Goal: Task Accomplishment & Management: Manage account settings

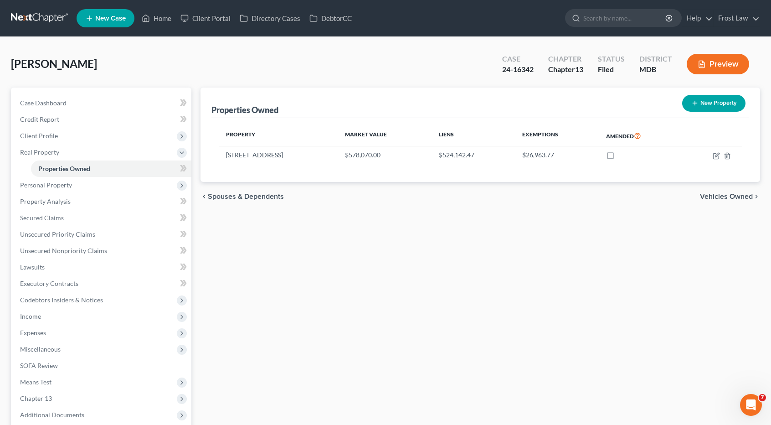
scroll to position [359, 0]
click at [55, 19] on link at bounding box center [40, 18] width 58 height 16
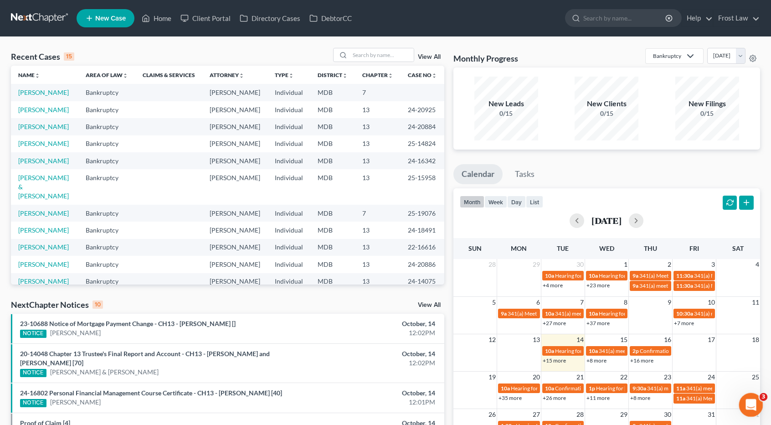
click at [754, 402] on icon "Open Intercom Messenger" at bounding box center [749, 403] width 15 height 15
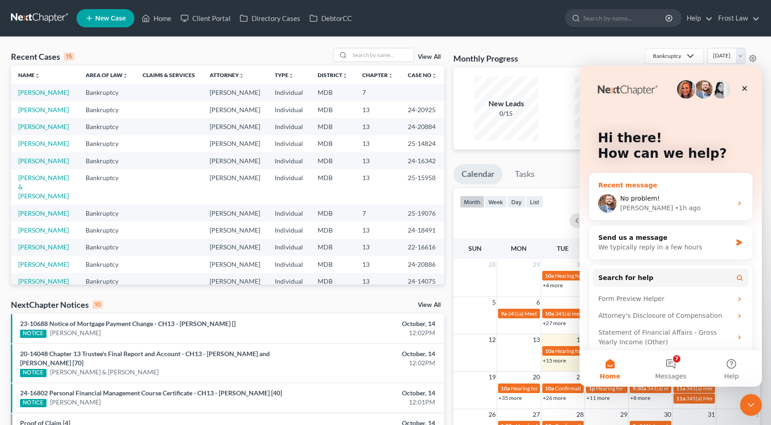
click at [691, 196] on div "No problem!" at bounding box center [676, 199] width 112 height 10
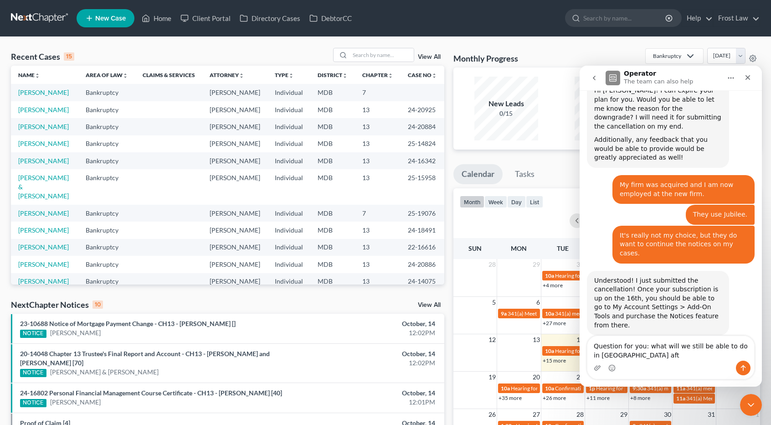
scroll to position [368, 0]
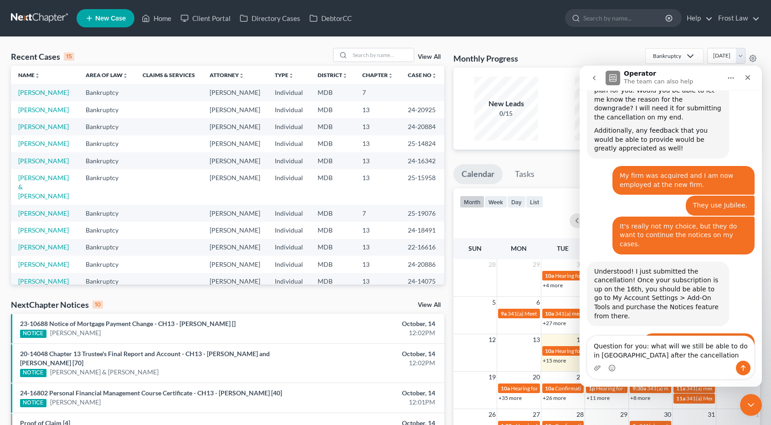
type textarea "Question for you: what will we still be able to do in NC after the cancellation?"
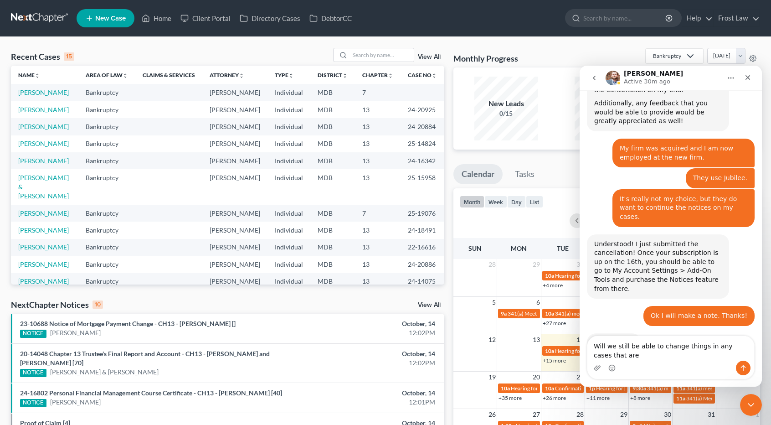
scroll to position [405, 0]
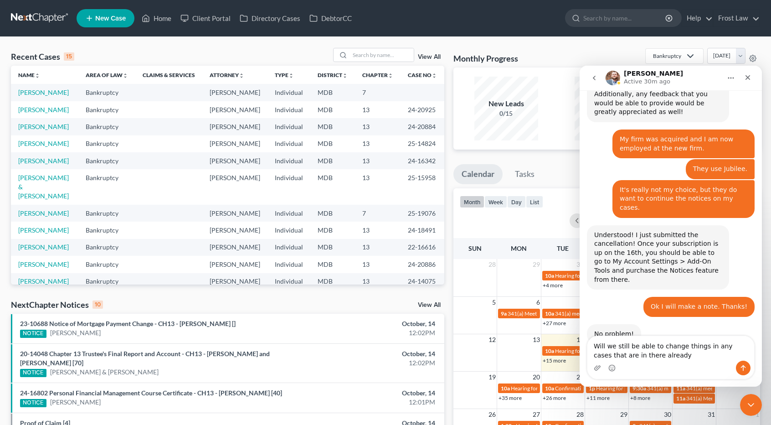
type textarea "Will we still be able to change things in any cases that are in there already?"
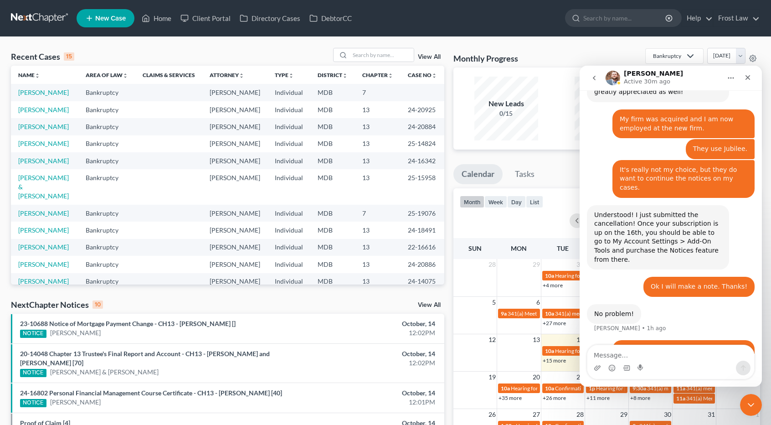
scroll to position [425, 0]
click at [748, 79] on icon "Close" at bounding box center [747, 77] width 7 height 7
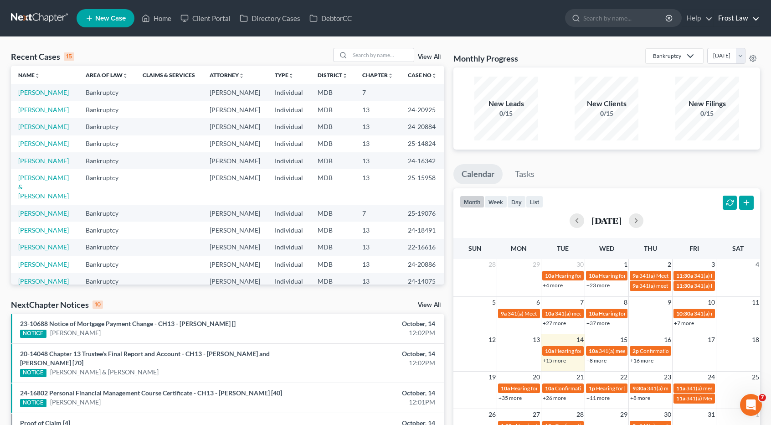
click at [734, 20] on link "Frost Law" at bounding box center [737, 18] width 46 height 16
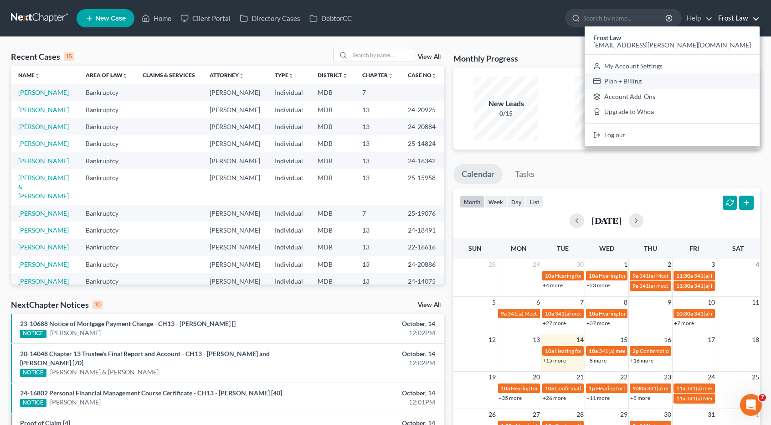
click at [707, 78] on link "Plan + Billing" at bounding box center [672, 80] width 175 height 15
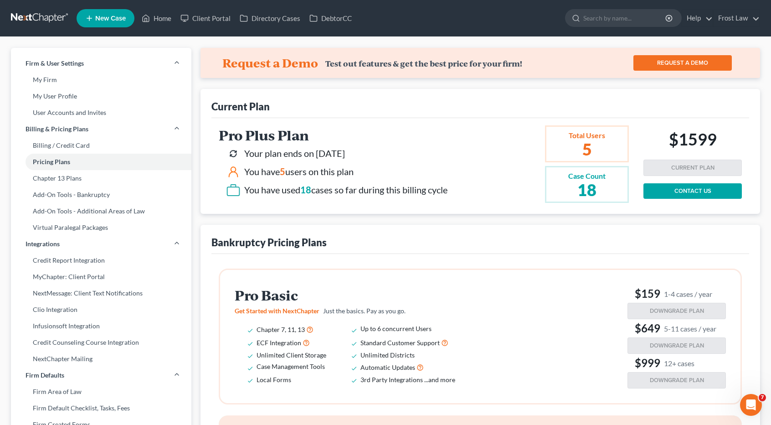
click at [61, 18] on link at bounding box center [40, 18] width 58 height 16
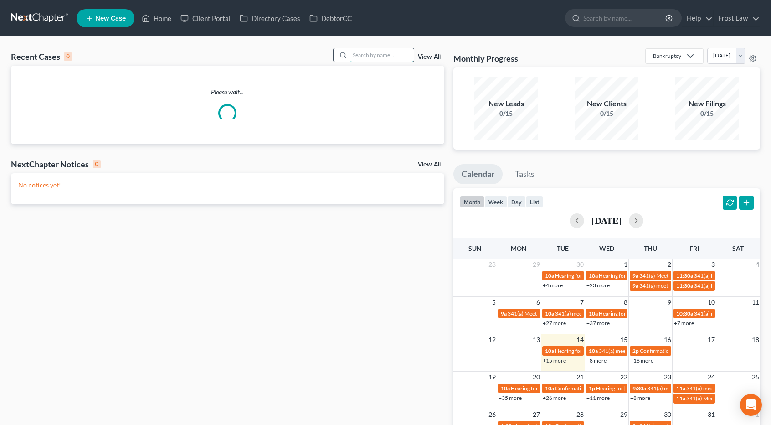
click at [366, 55] on input "search" at bounding box center [382, 54] width 64 height 13
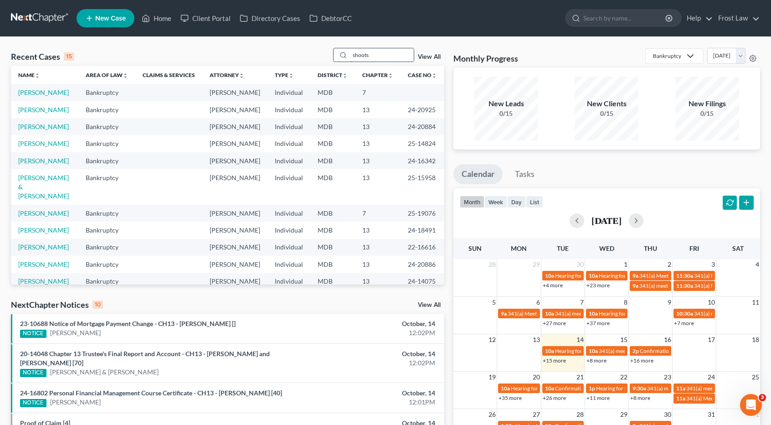
type input "shoots"
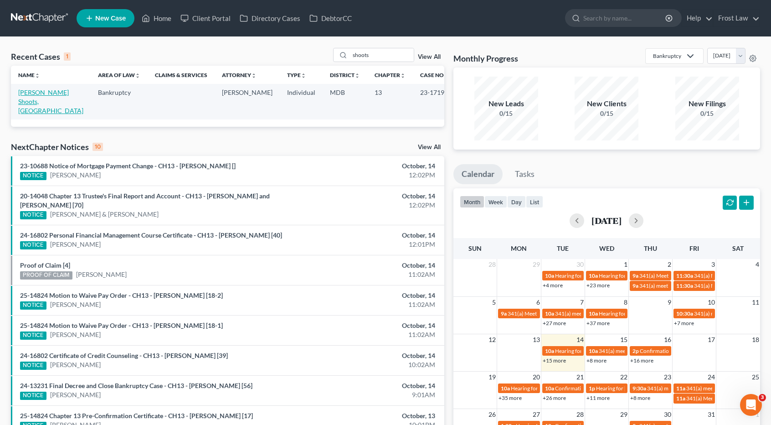
click at [34, 104] on link "[PERSON_NAME] Shoots, [GEOGRAPHIC_DATA]" at bounding box center [50, 101] width 65 height 26
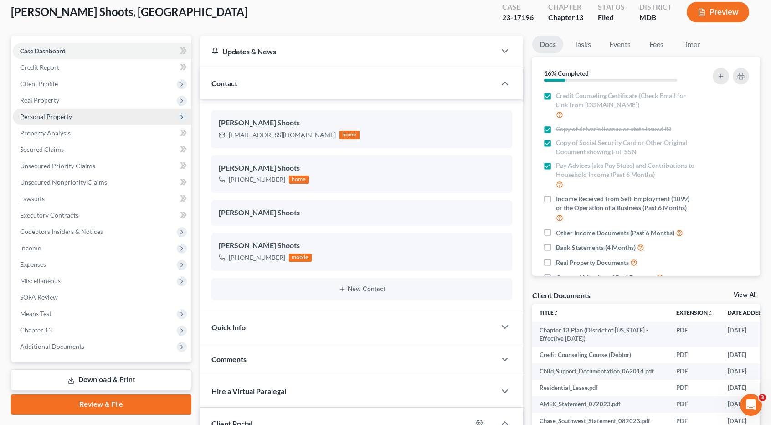
scroll to position [91, 0]
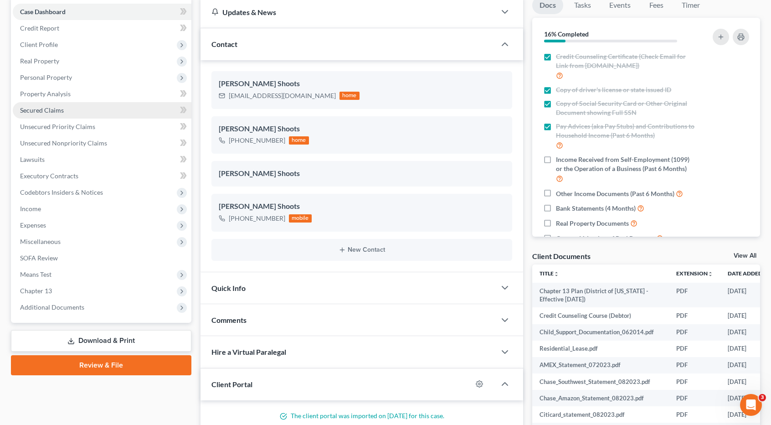
click at [57, 116] on link "Secured Claims" at bounding box center [102, 110] width 179 height 16
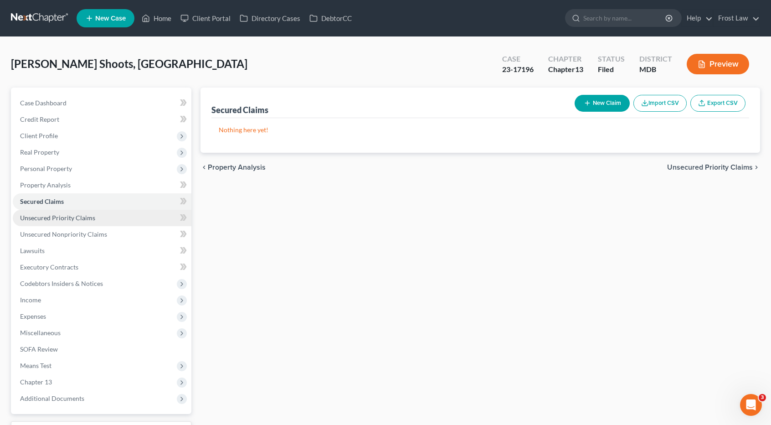
click at [55, 218] on span "Unsecured Priority Claims" at bounding box center [57, 218] width 75 height 8
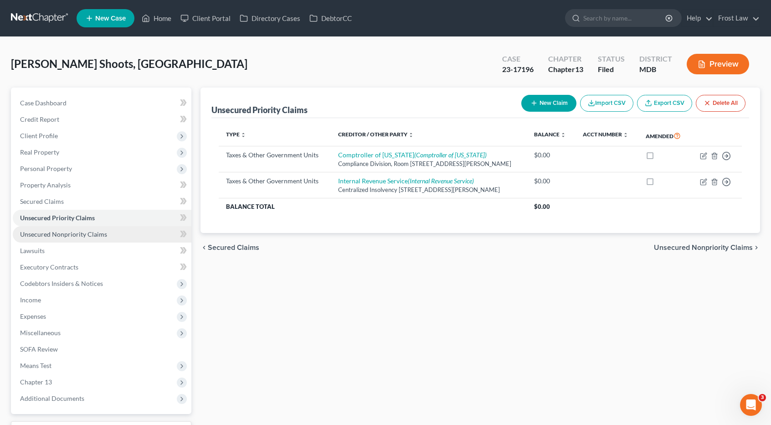
click at [58, 236] on span "Unsecured Nonpriority Claims" at bounding box center [63, 234] width 87 height 8
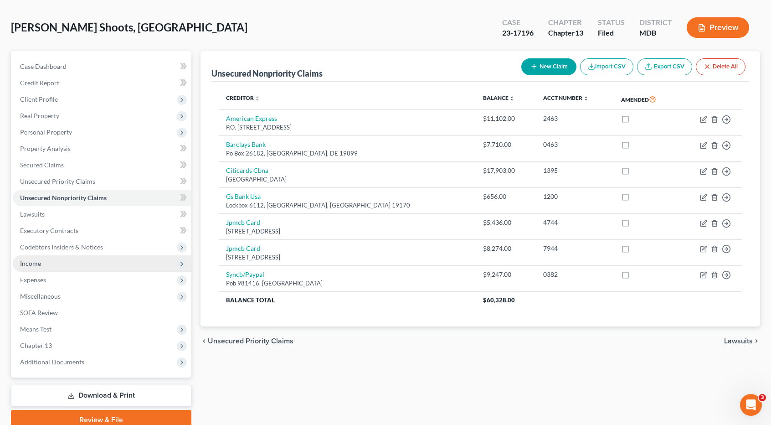
scroll to position [75, 0]
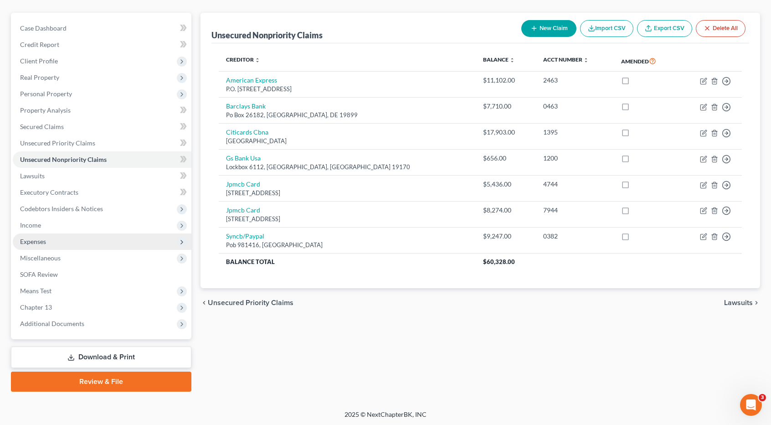
click at [57, 243] on span "Expenses" at bounding box center [102, 241] width 179 height 16
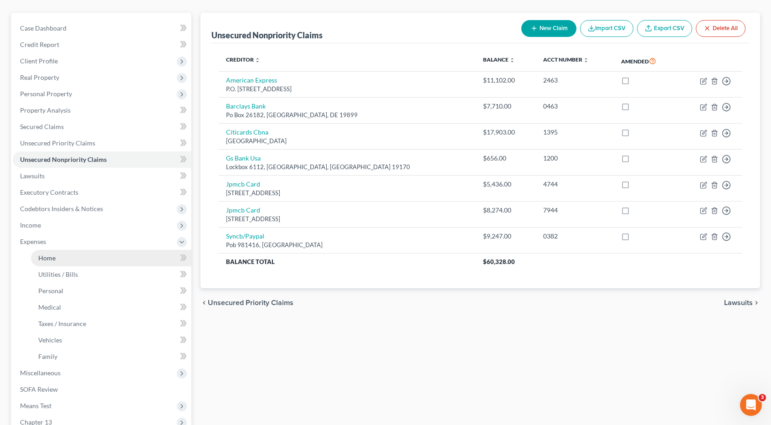
click at [58, 254] on link "Home" at bounding box center [111, 258] width 160 height 16
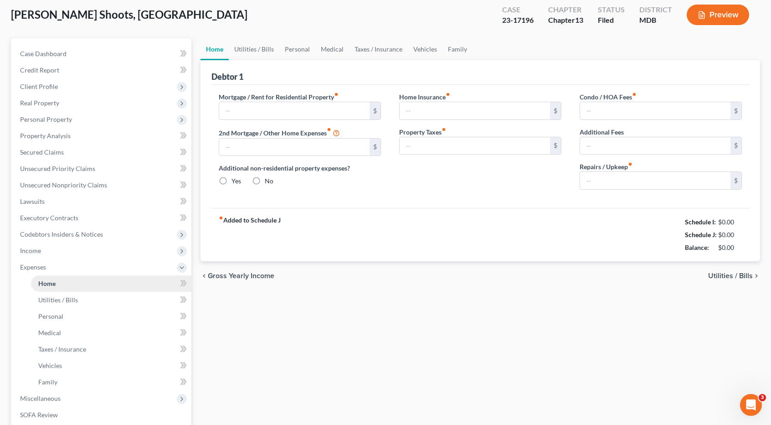
type input "1,500.00"
type input "0.00"
radio input "true"
type input "0.00"
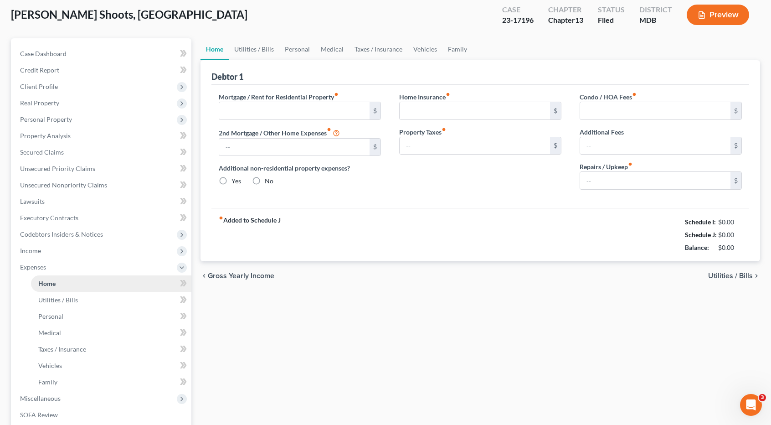
type input "0.00"
type input "100.00"
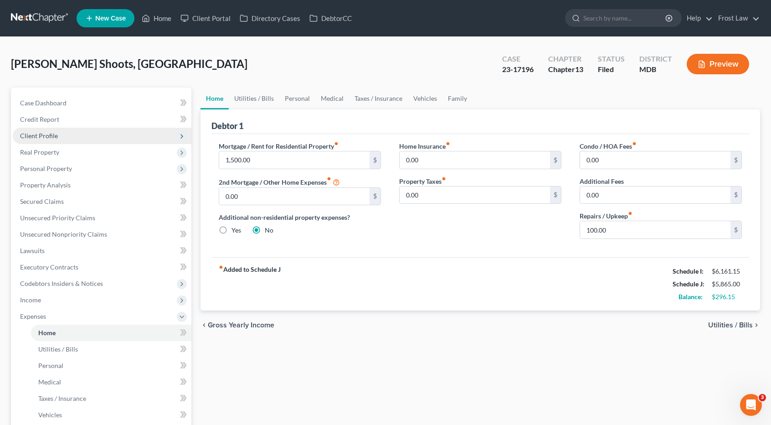
click at [57, 134] on span "Client Profile" at bounding box center [39, 136] width 38 height 8
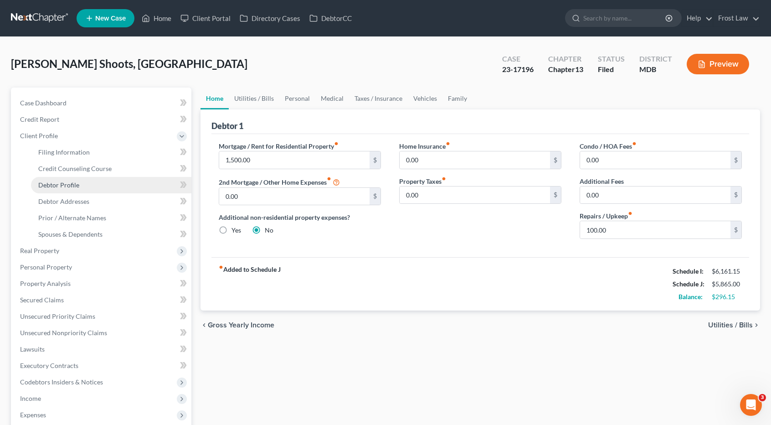
click at [62, 183] on span "Debtor Profile" at bounding box center [58, 185] width 41 height 8
select select "0"
select select "2"
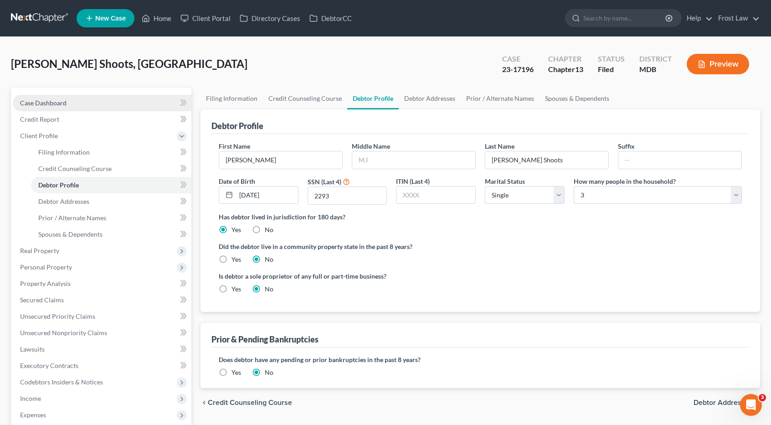
click at [78, 104] on link "Case Dashboard" at bounding box center [102, 103] width 179 height 16
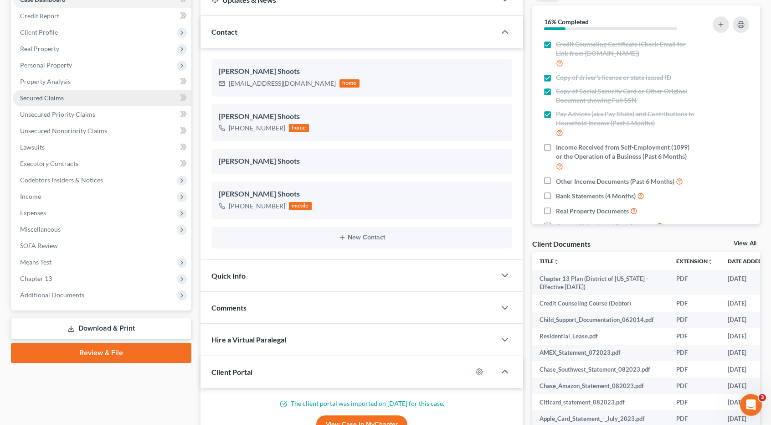
scroll to position [46, 0]
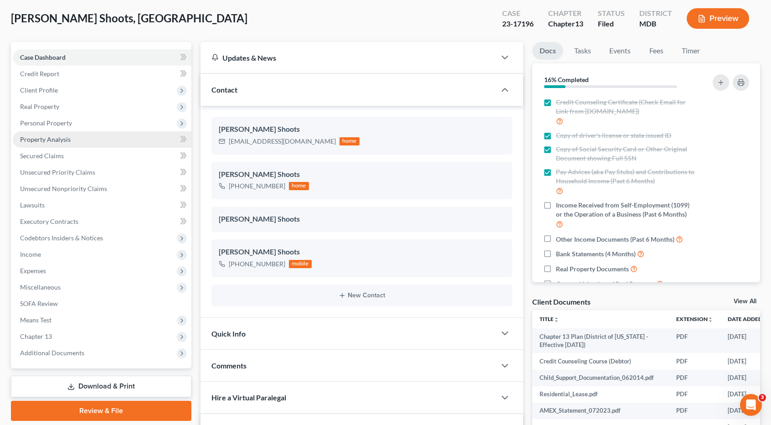
click at [63, 139] on span "Property Analysis" at bounding box center [45, 139] width 51 height 8
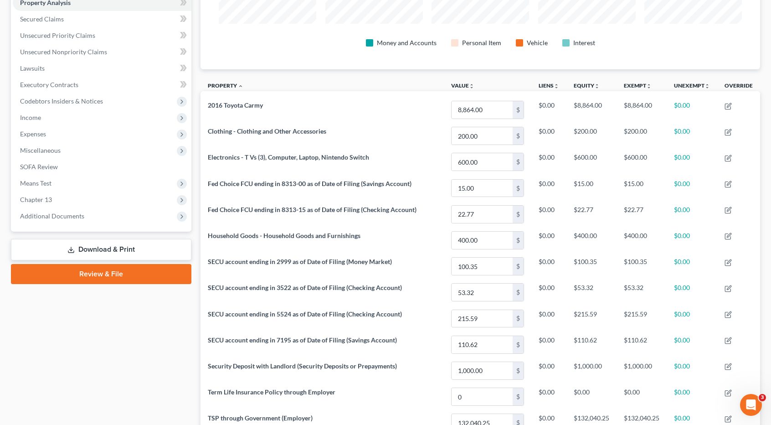
scroll to position [137, 0]
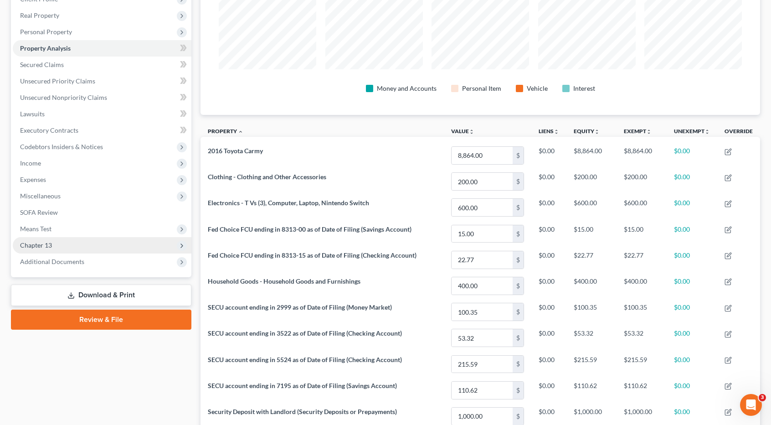
click at [68, 240] on span "Chapter 13" at bounding box center [102, 245] width 179 height 16
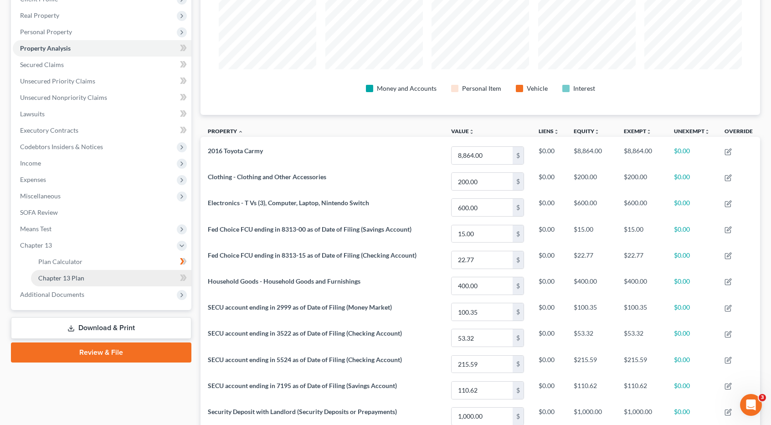
click at [70, 281] on link "Chapter 13 Plan" at bounding box center [111, 278] width 160 height 16
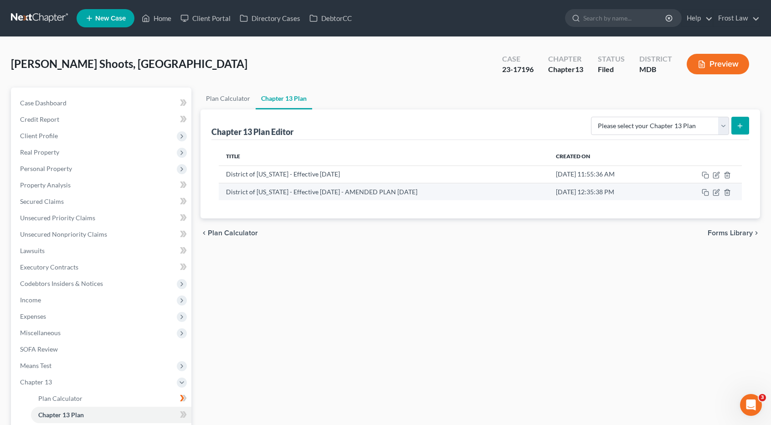
click at [720, 190] on td at bounding box center [704, 191] width 76 height 17
click at [717, 194] on icon "button" at bounding box center [716, 192] width 7 height 7
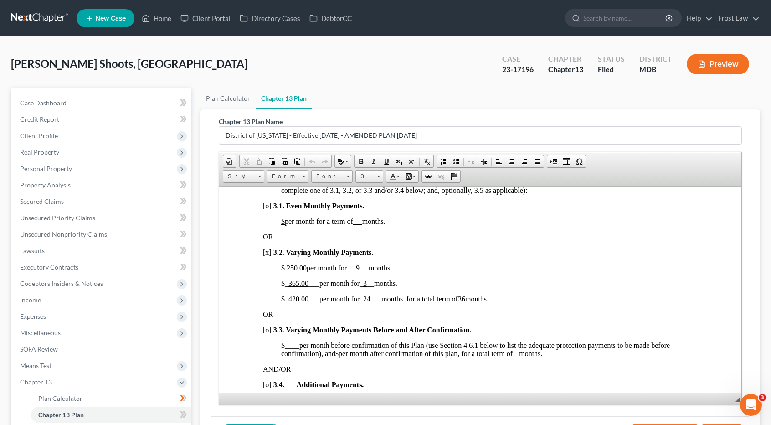
scroll to position [638, 0]
click at [751, 397] on div "Open Intercom Messenger" at bounding box center [750, 403] width 30 height 30
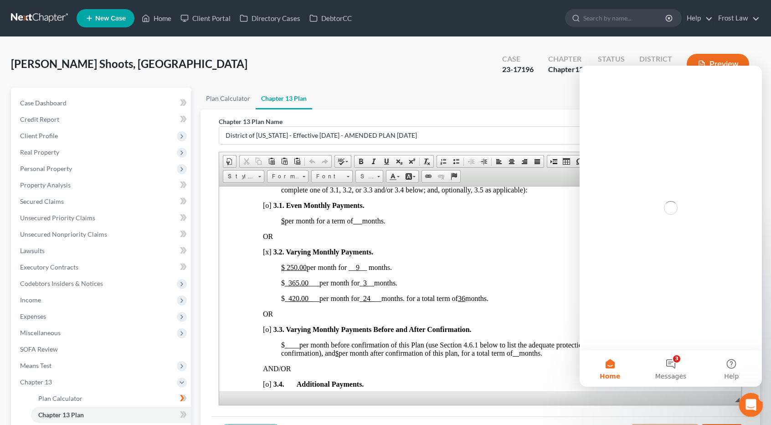
scroll to position [0, 0]
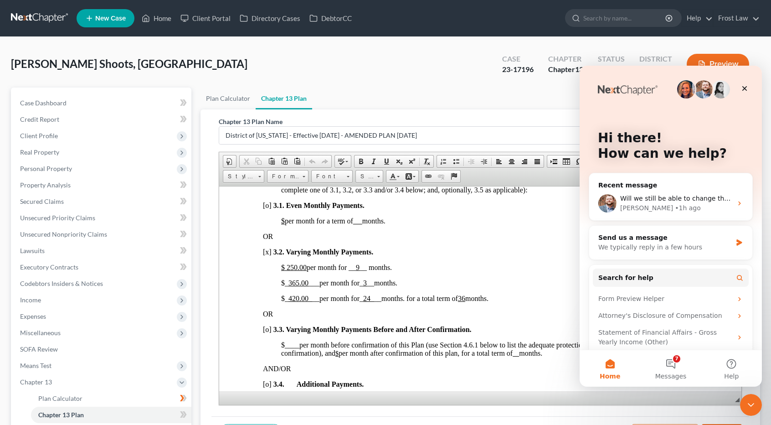
click at [51, 17] on link at bounding box center [40, 18] width 58 height 16
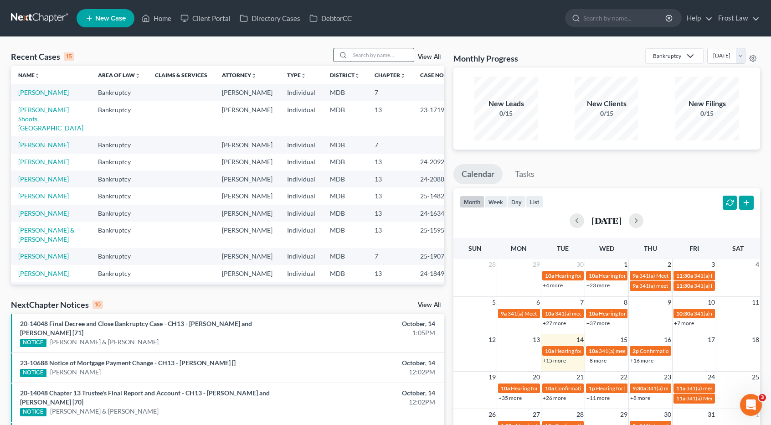
click at [370, 57] on input "search" at bounding box center [382, 54] width 64 height 13
type input "brown"
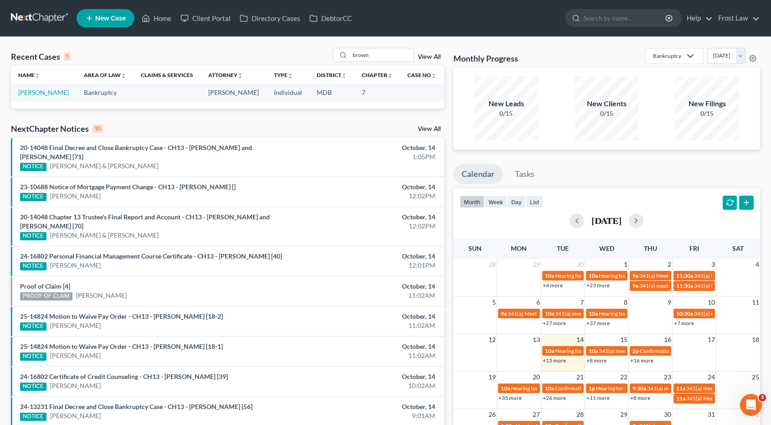
click at [427, 57] on link "View All" at bounding box center [429, 57] width 23 height 6
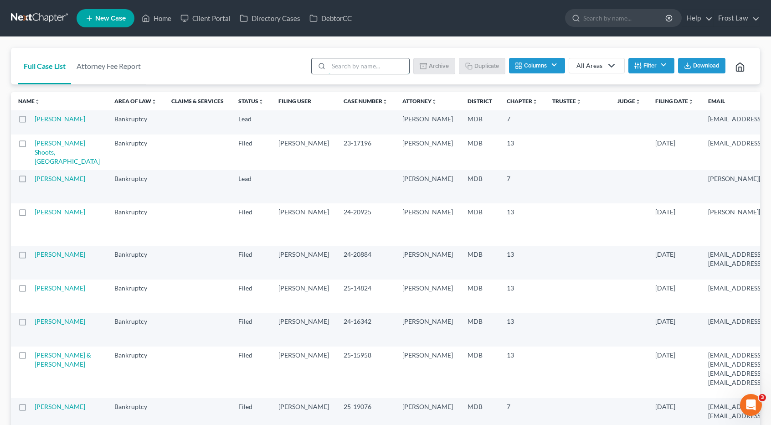
click at [349, 69] on input "search" at bounding box center [369, 65] width 81 height 15
type input "roslyn"
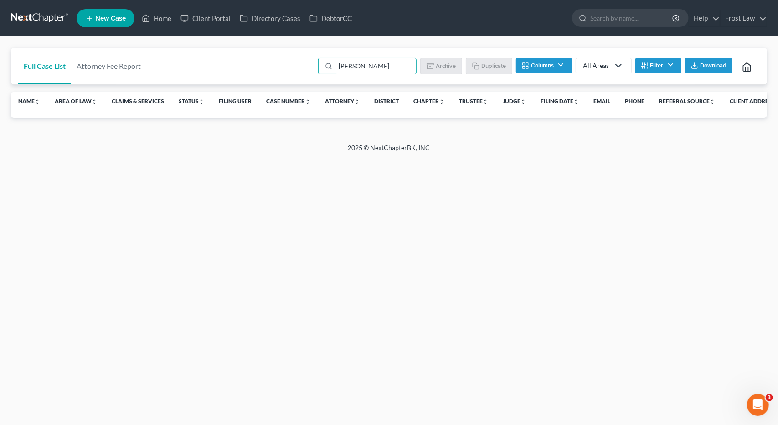
click at [664, 60] on button "Filter" at bounding box center [658, 65] width 46 height 15
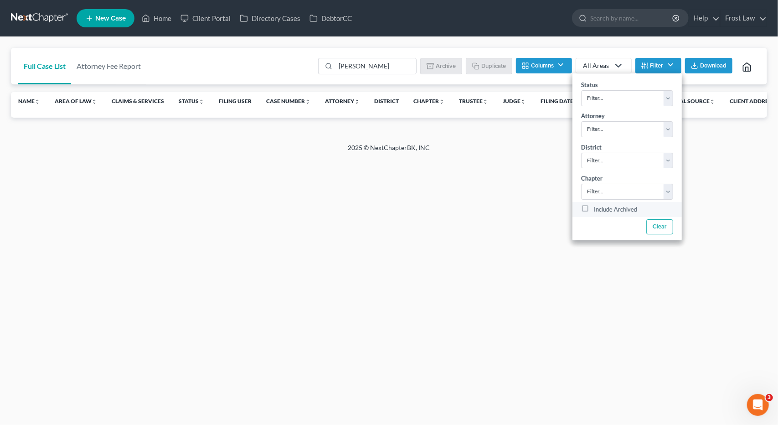
click at [594, 206] on label "Include Archived" at bounding box center [615, 209] width 43 height 11
click at [597, 206] on input "Include Archived" at bounding box center [600, 207] width 6 height 6
checkbox input "true"
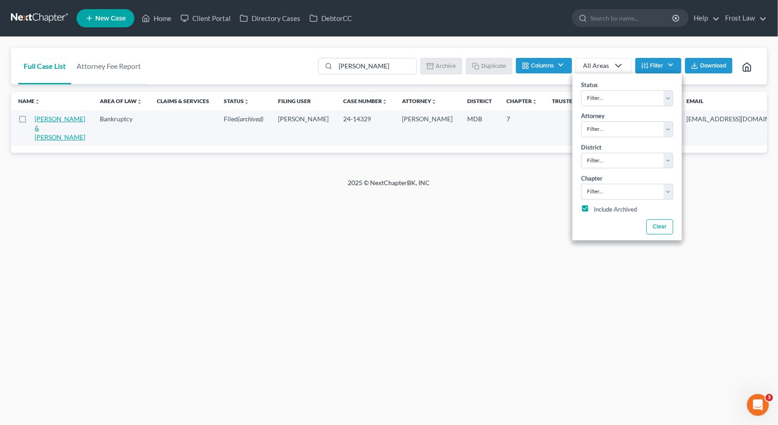
click at [46, 130] on link "Brown, Roslyn & Yarbour, Harold" at bounding box center [60, 128] width 51 height 26
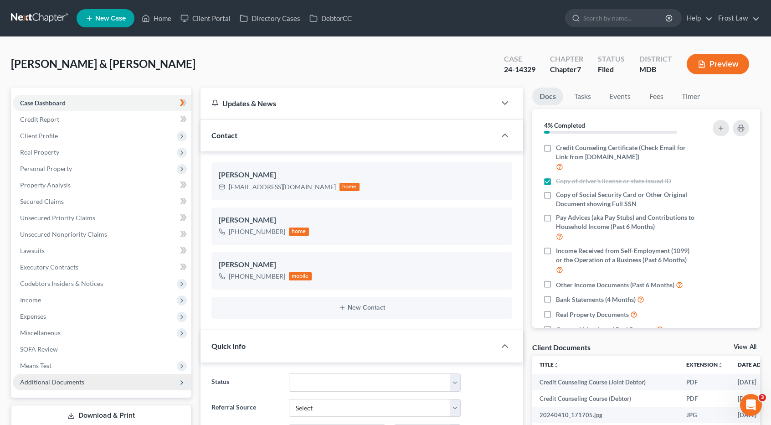
click at [55, 378] on span "Additional Documents" at bounding box center [52, 382] width 64 height 8
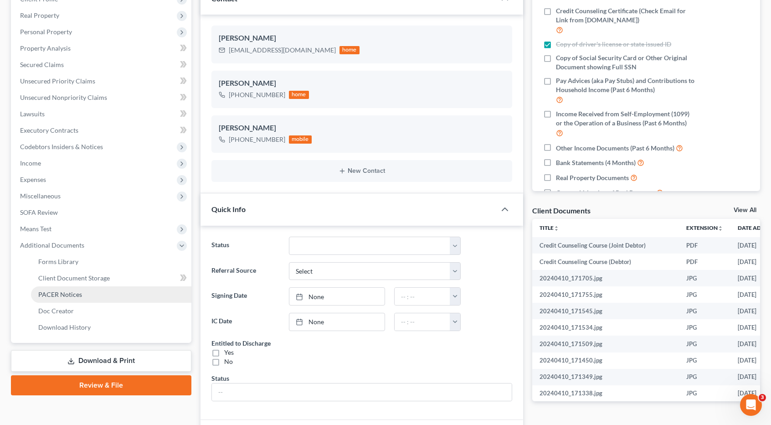
click at [71, 298] on span "PACER Notices" at bounding box center [60, 294] width 44 height 8
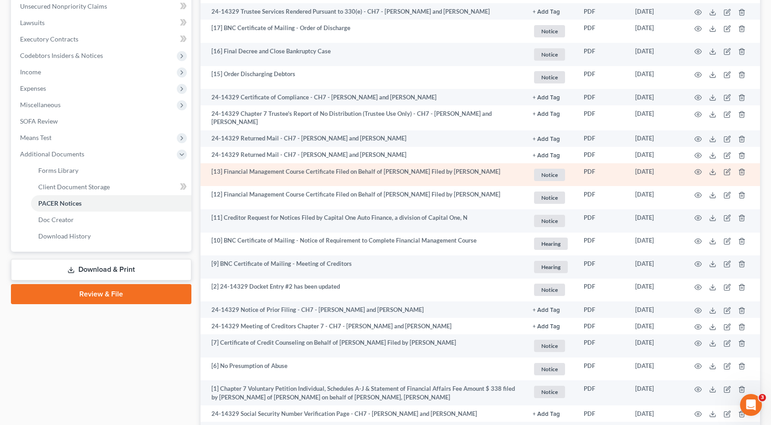
scroll to position [365, 0]
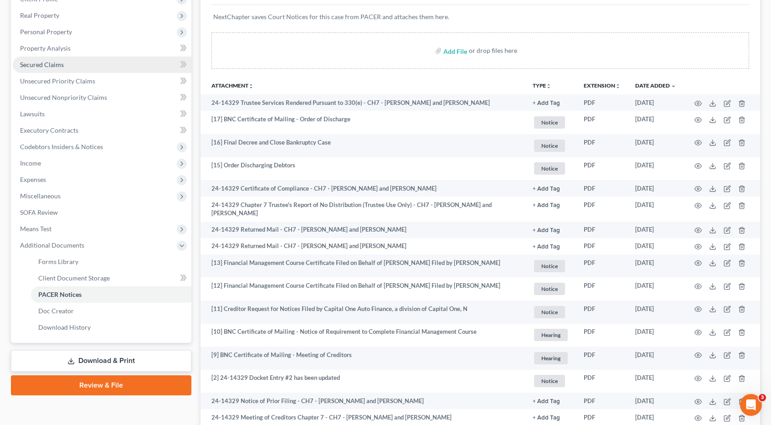
click at [79, 67] on link "Secured Claims" at bounding box center [102, 65] width 179 height 16
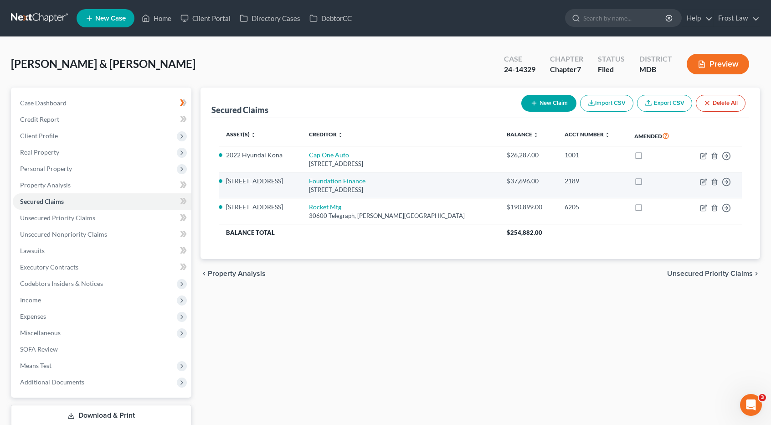
click at [366, 179] on link "Foundation Finance" at bounding box center [337, 181] width 57 height 8
select select "52"
select select "4"
select select "0"
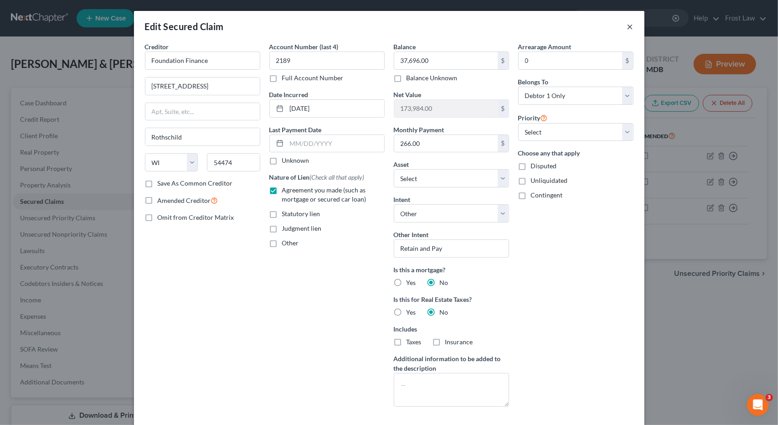
click at [627, 27] on button "×" at bounding box center [630, 26] width 6 height 11
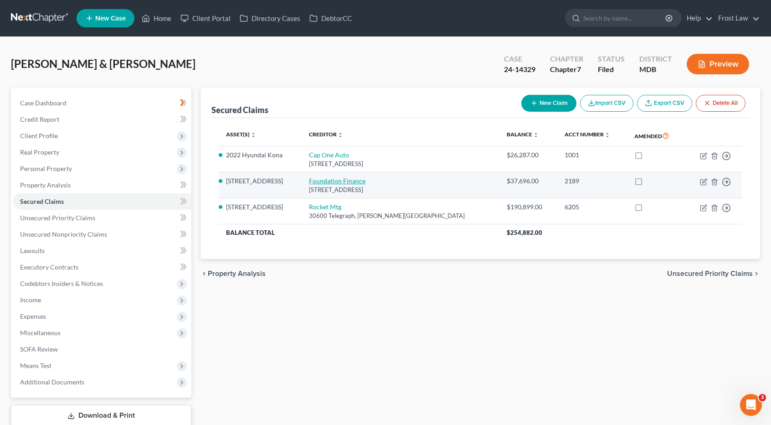
click at [366, 180] on link "Foundation Finance" at bounding box center [337, 181] width 57 height 8
select select "52"
select select "20"
select select "4"
select select "0"
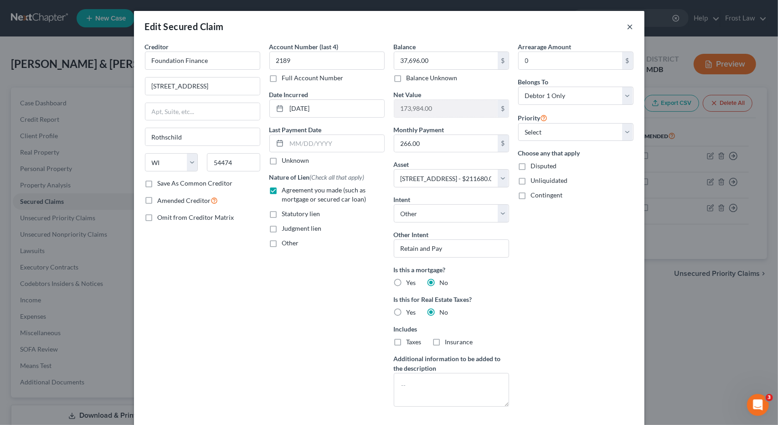
click at [627, 24] on button "×" at bounding box center [630, 26] width 6 height 11
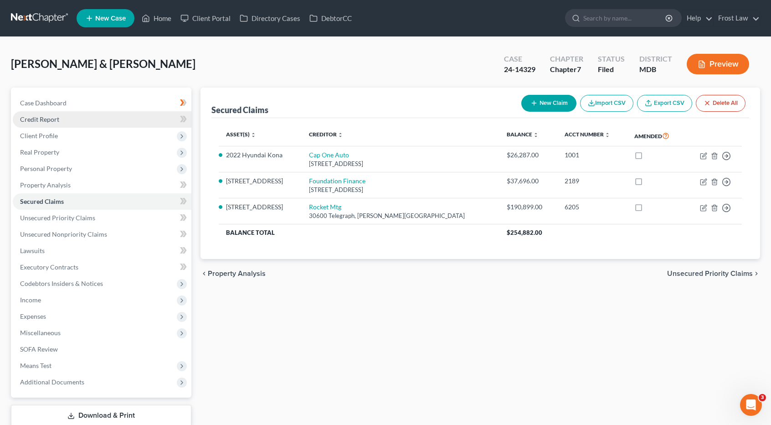
click at [66, 121] on link "Credit Report" at bounding box center [102, 119] width 179 height 16
